Goal: Transaction & Acquisition: Book appointment/travel/reservation

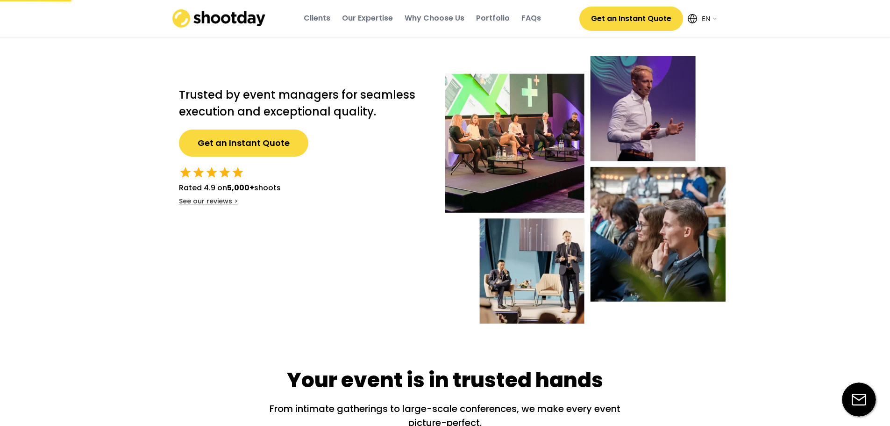
select select ""en""
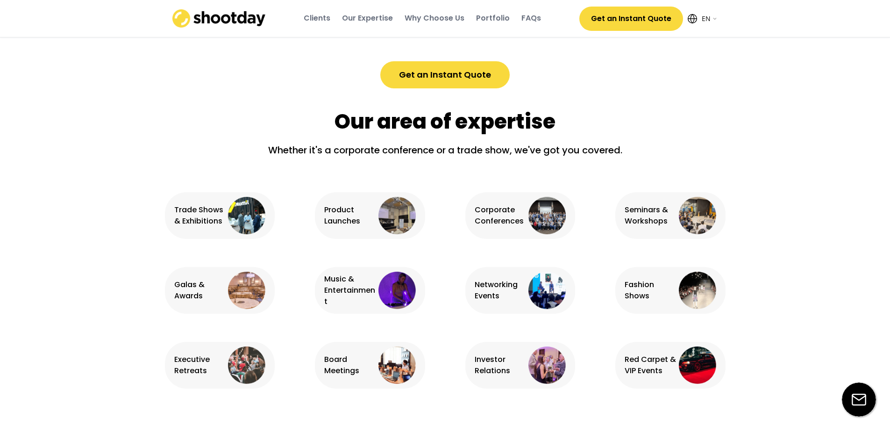
scroll to position [514, 0]
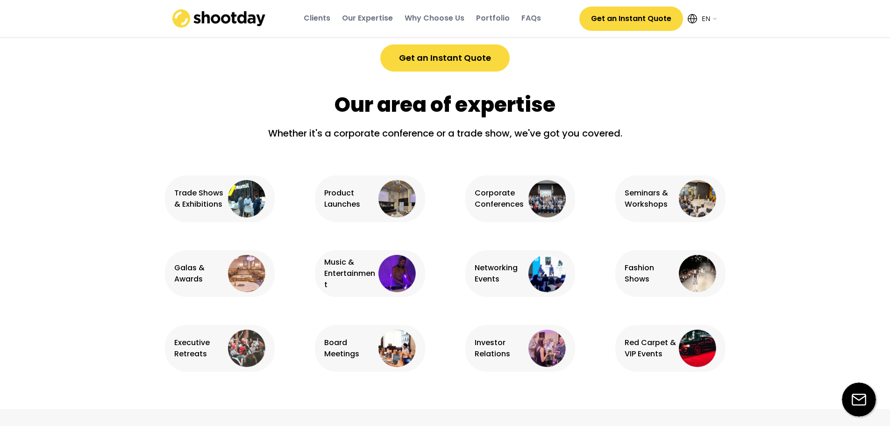
click at [549, 201] on img at bounding box center [547, 198] width 37 height 37
click at [506, 197] on div "Corporate Conferences" at bounding box center [501, 198] width 52 height 22
click at [661, 345] on div "Red Carpet & VIP Events" at bounding box center [651, 348] width 52 height 22
click at [655, 271] on div "Fashion Shows" at bounding box center [651, 273] width 52 height 22
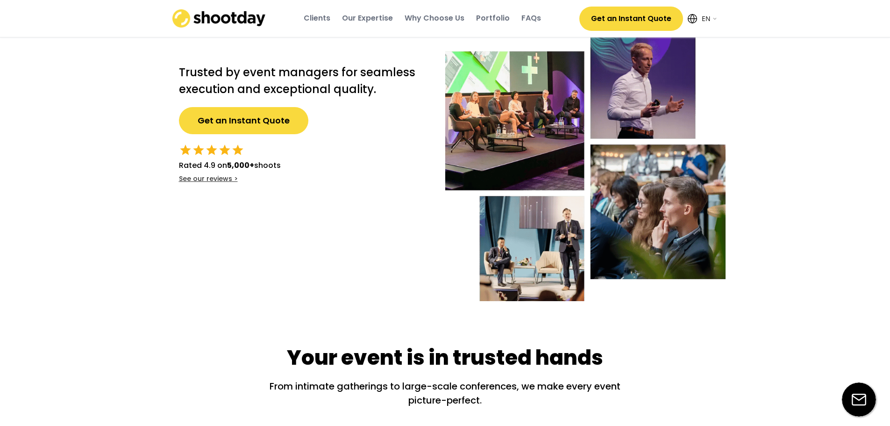
scroll to position [0, 0]
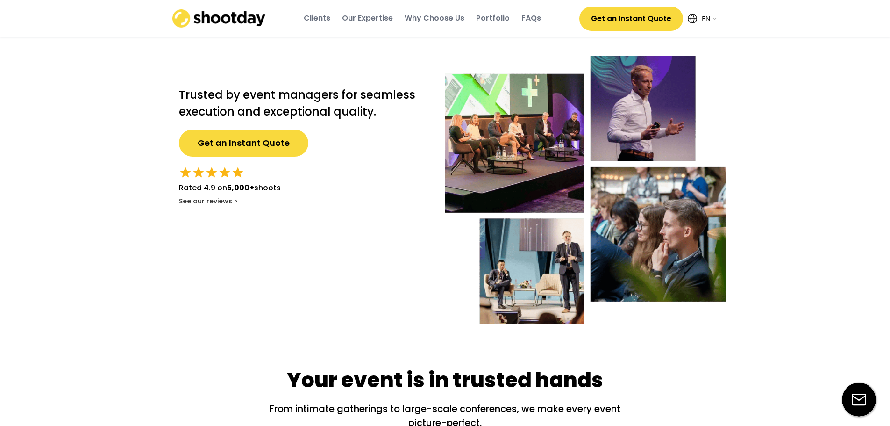
click at [328, 14] on div "Clients" at bounding box center [317, 18] width 27 height 10
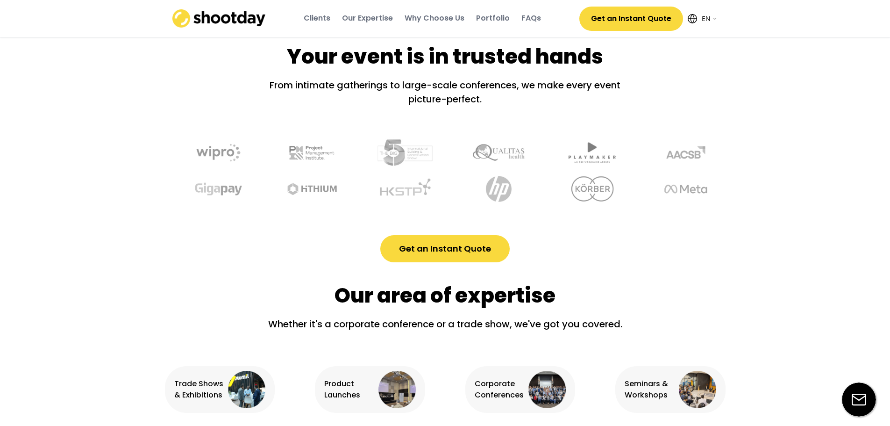
scroll to position [347, 0]
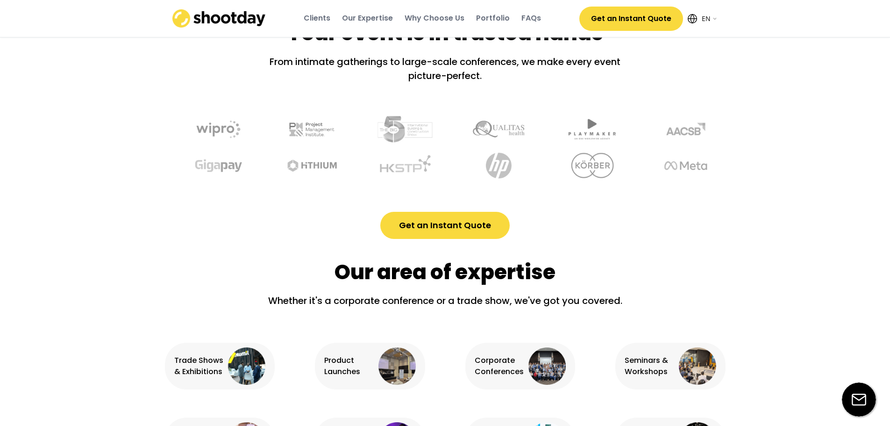
click at [364, 18] on div "Our Expertise" at bounding box center [367, 18] width 51 height 10
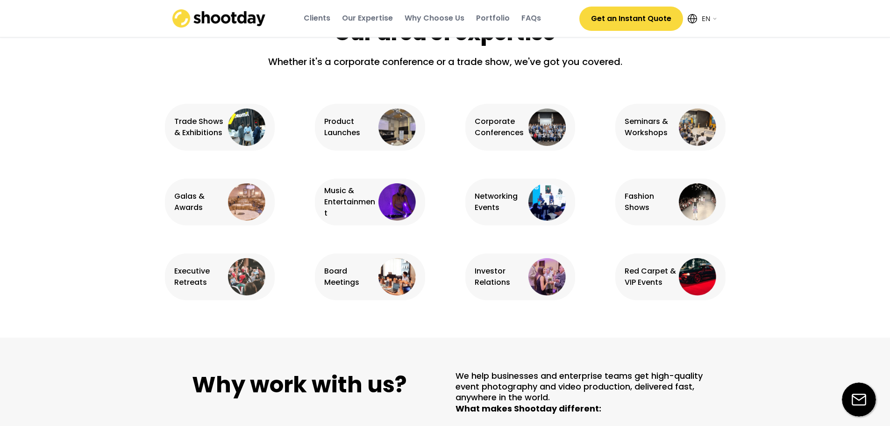
click at [436, 17] on div "Why Choose Us" at bounding box center [435, 18] width 60 height 10
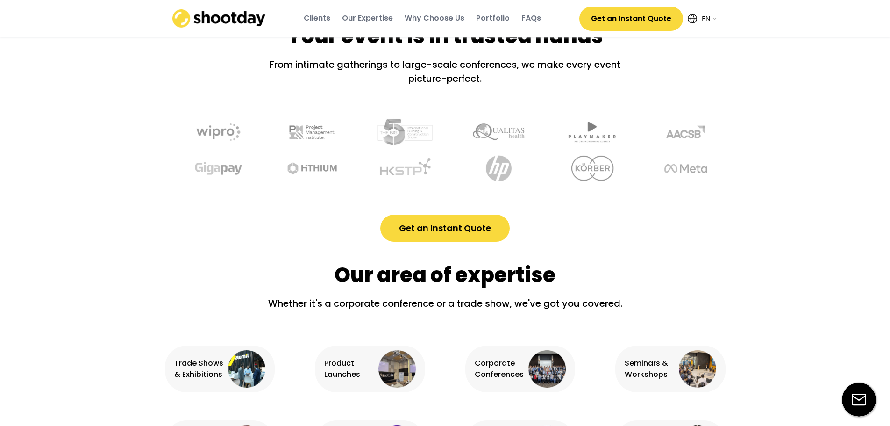
scroll to position [0, 0]
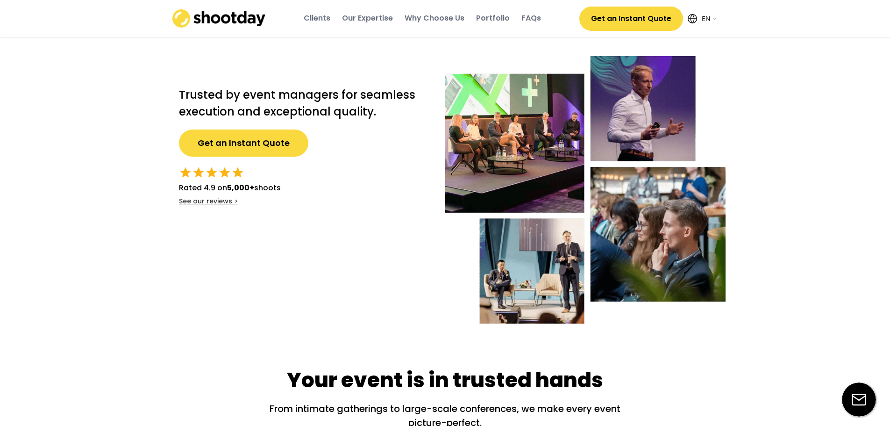
click at [506, 17] on div "Portfolio" at bounding box center [493, 18] width 34 height 10
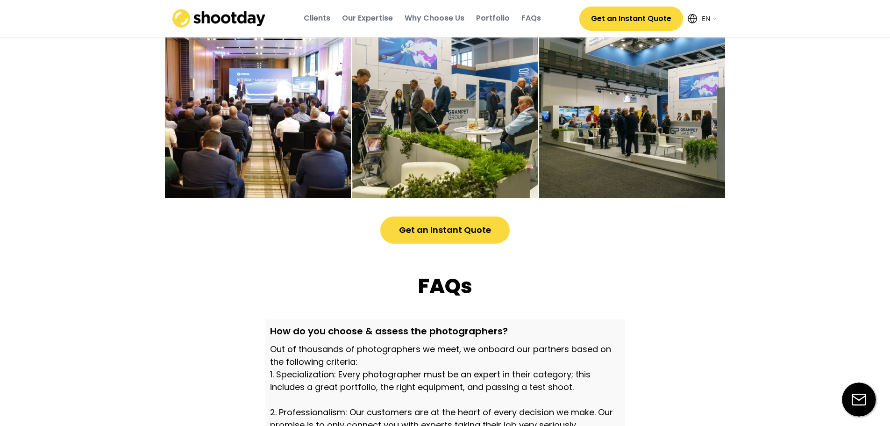
scroll to position [2491, 0]
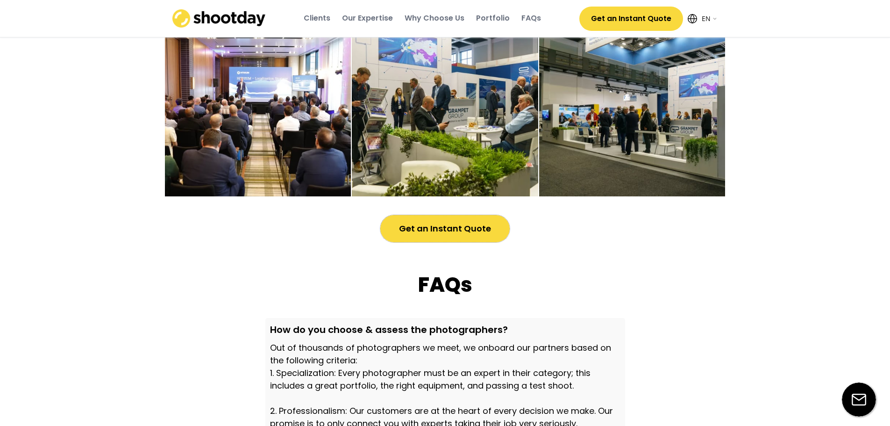
click at [468, 232] on button "Get an Instant Quote" at bounding box center [444, 228] width 129 height 27
click at [451, 237] on button "Get an Instant Quote" at bounding box center [444, 228] width 129 height 27
